Goal: Information Seeking & Learning: Learn about a topic

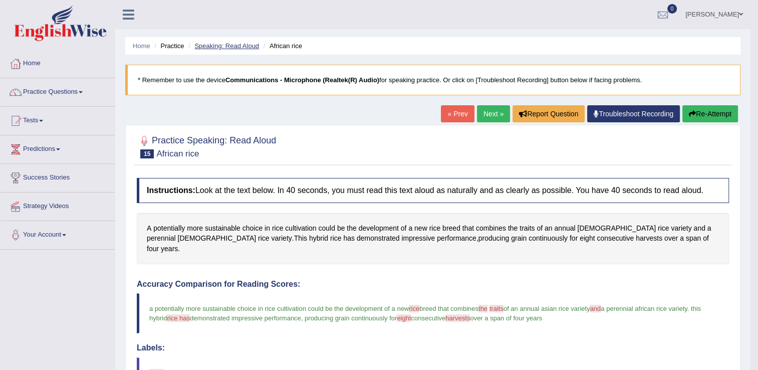
click at [234, 47] on link "Speaking: Read Aloud" at bounding box center [226, 46] width 65 height 8
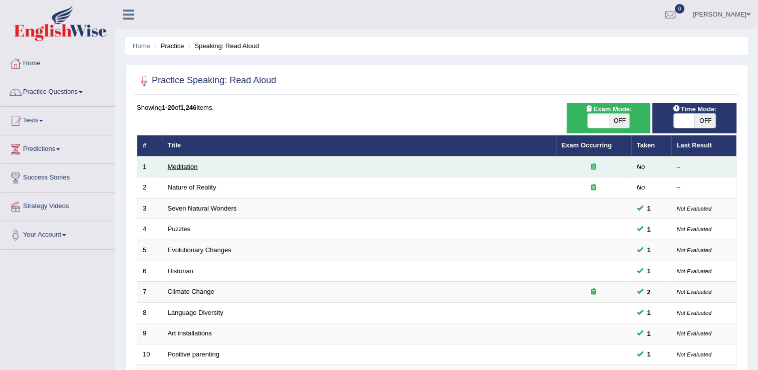
click at [194, 168] on link "Meditation" at bounding box center [183, 167] width 30 height 8
